Goal: Information Seeking & Learning: Check status

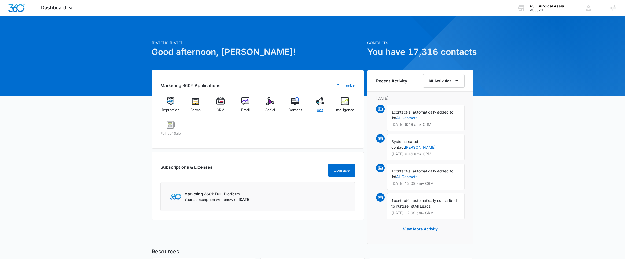
click at [320, 105] on div "Ads" at bounding box center [320, 106] width 21 height 19
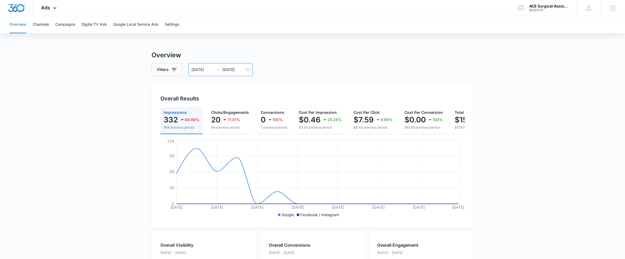
click at [248, 69] on div "[DATE] [DATE]" at bounding box center [220, 69] width 64 height 13
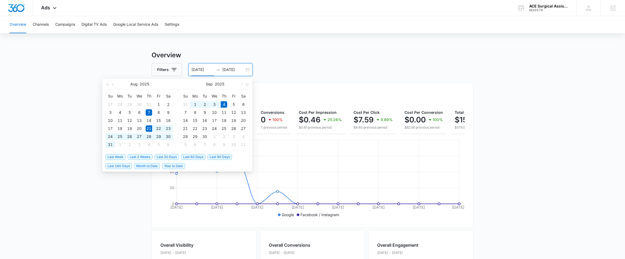
click at [133, 157] on span "Last 2 Weeks" at bounding box center [140, 157] width 25 height 6
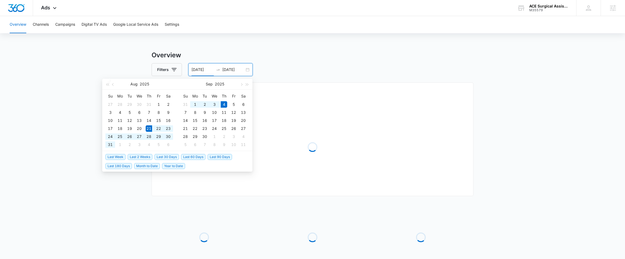
type input "[DATE]"
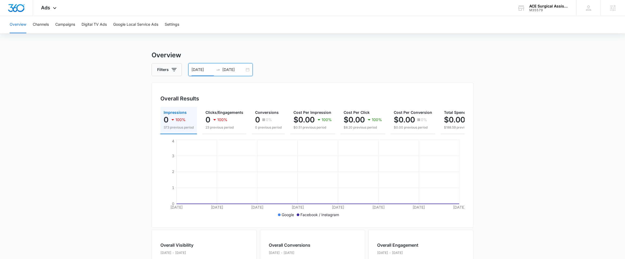
click at [245, 70] on div "[DATE] [DATE]" at bounding box center [220, 69] width 64 height 13
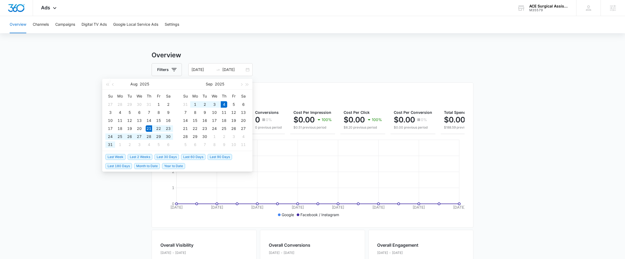
click at [39, 73] on main "Overview Filters [DATE] [DATE] Overall Results Impressions 0 100% 373 previous …" at bounding box center [312, 235] width 625 height 371
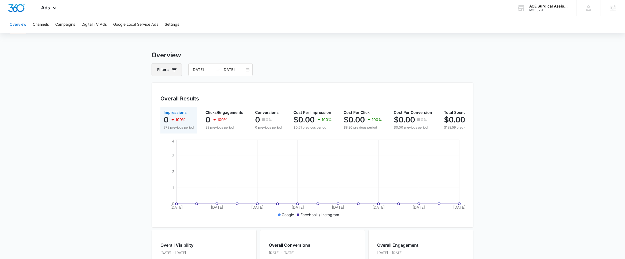
click at [177, 71] on icon "button" at bounding box center [174, 70] width 6 height 6
click at [189, 88] on div "Channel" at bounding box center [189, 89] width 62 height 9
click at [190, 92] on div "Channel" at bounding box center [189, 89] width 62 height 9
click at [216, 91] on icon "Show Channel filters" at bounding box center [215, 89] width 6 height 6
click at [160, 105] on icon at bounding box center [161, 107] width 5 height 5
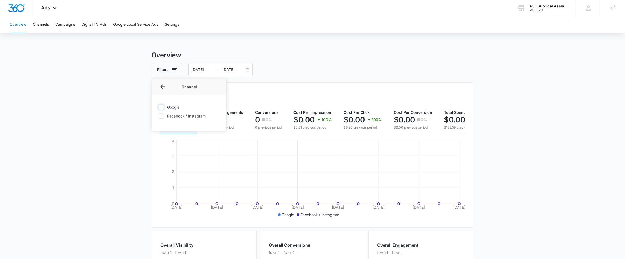
click at [158, 107] on input "Google" at bounding box center [158, 107] width 0 height 0
checkbox input "true"
click at [105, 132] on main "Overview Filters Channel 1 Channel (1) Google Facebook / Instagram Type Clear A…" at bounding box center [312, 235] width 625 height 371
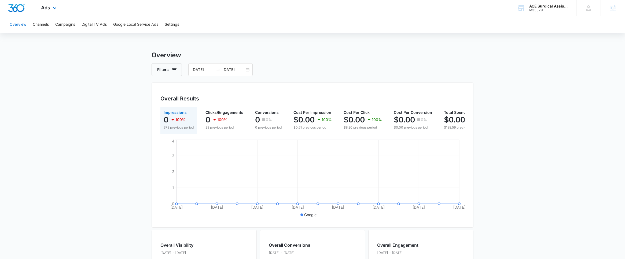
click at [55, 12] on div "Ads Apps Reputation Forms CRM Email Social POS Content Ads Intelligence Files B…" at bounding box center [49, 8] width 33 height 16
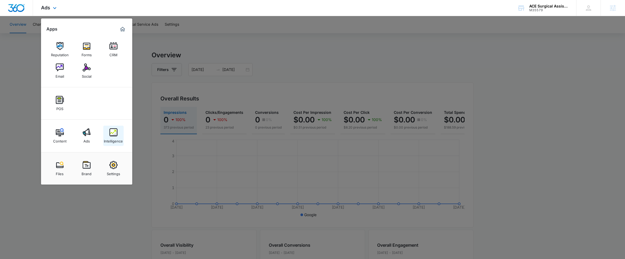
click at [112, 135] on img at bounding box center [113, 132] width 8 height 8
